Goal: Entertainment & Leisure: Consume media (video, audio)

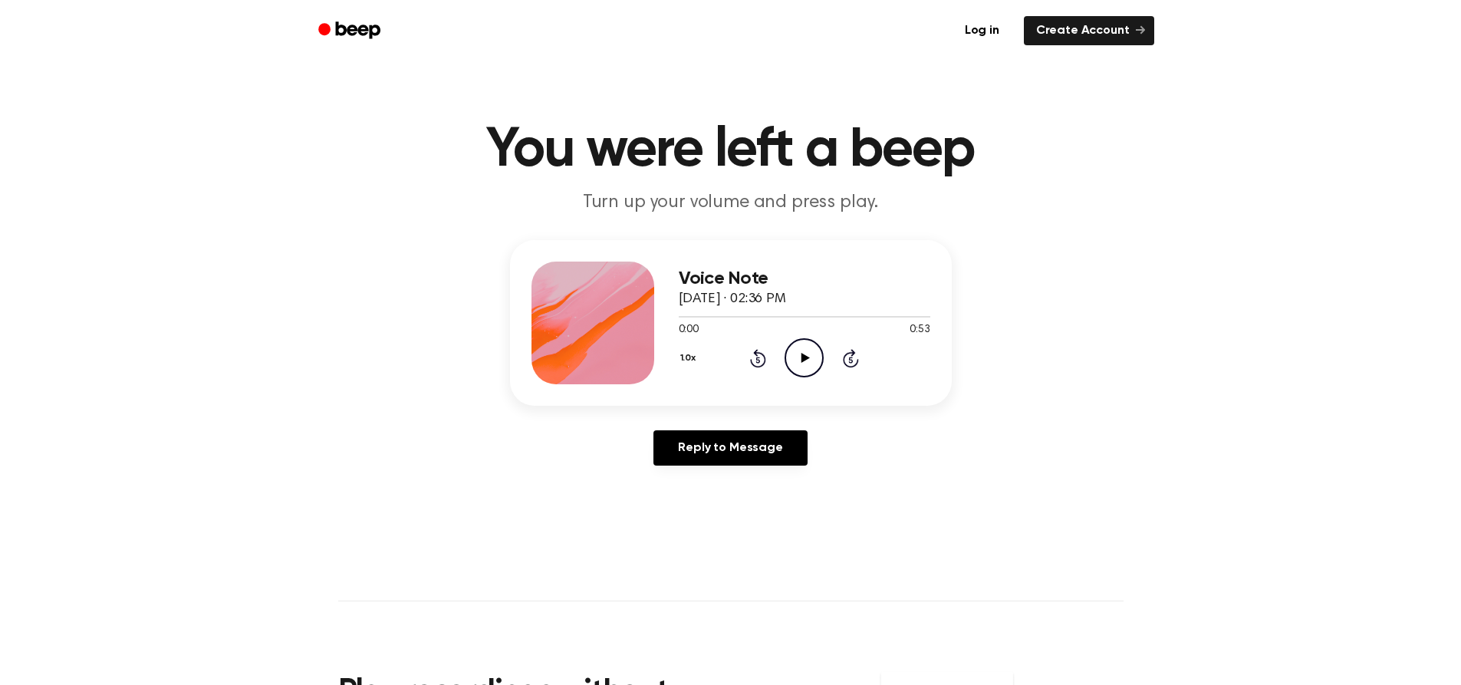
click at [809, 365] on icon "Play Audio" at bounding box center [804, 357] width 39 height 39
click at [790, 354] on icon "Play Audio" at bounding box center [804, 357] width 39 height 39
click at [801, 365] on icon "Play Audio" at bounding box center [804, 357] width 39 height 39
click at [805, 362] on icon "Play Audio" at bounding box center [804, 357] width 39 height 39
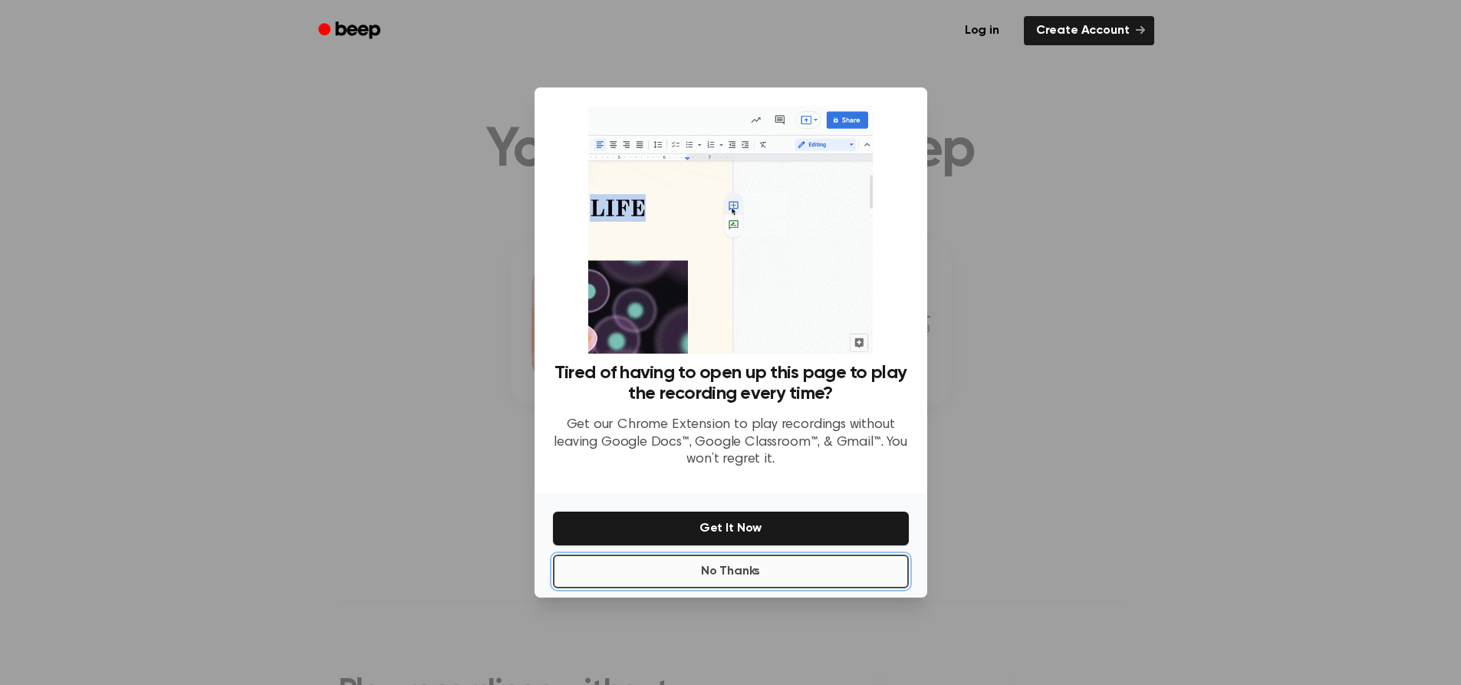
click at [802, 576] on button "No Thanks" at bounding box center [731, 572] width 356 height 34
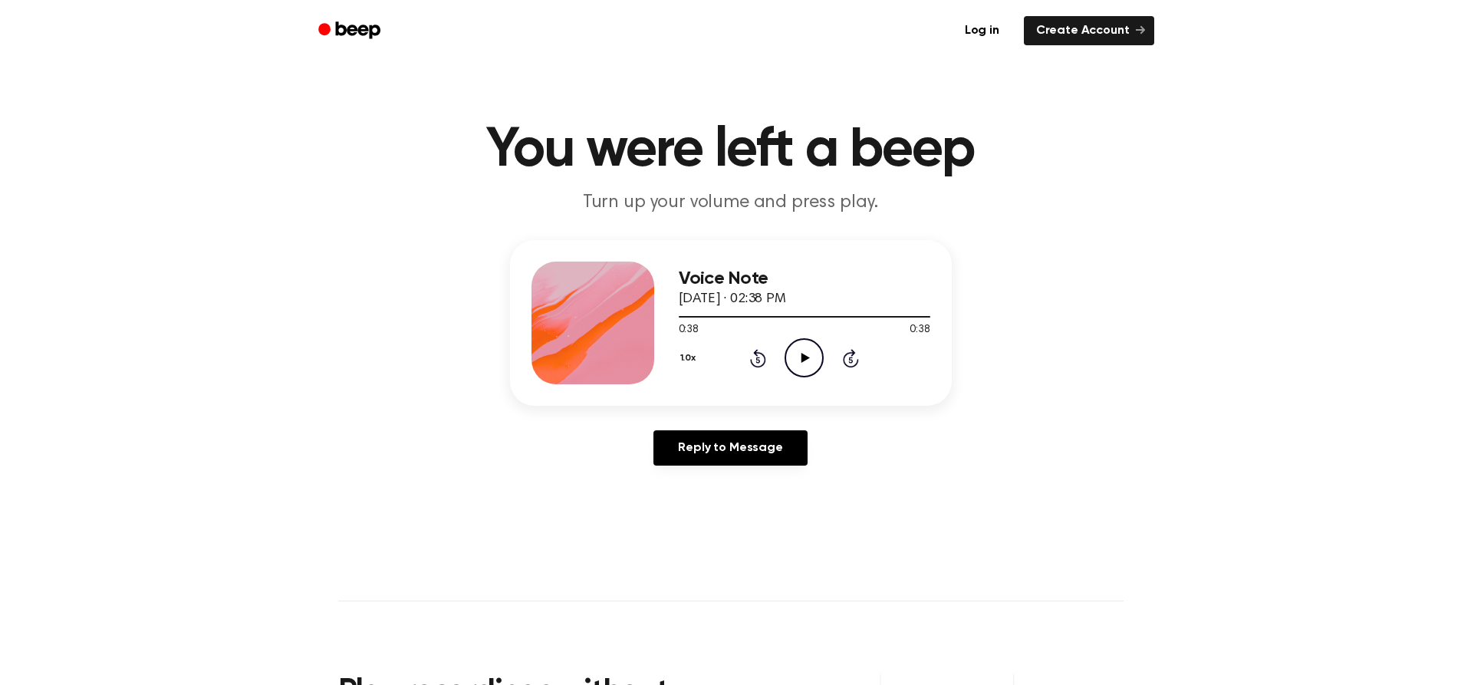
click at [811, 355] on icon "Play Audio" at bounding box center [804, 357] width 39 height 39
